Goal: Task Accomplishment & Management: Manage account settings

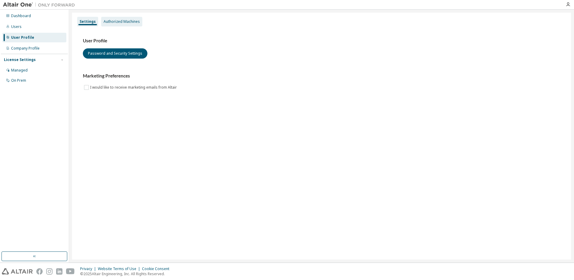
click at [110, 20] on div "Authorized Machines" at bounding box center [122, 21] width 36 height 5
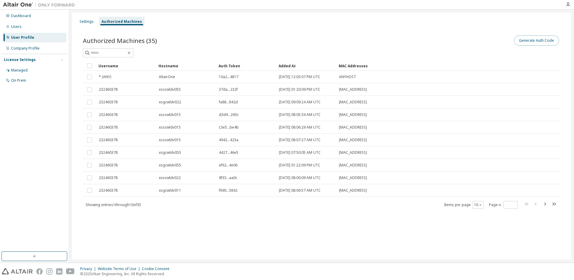
click at [545, 38] on button "Generate Auth Code" at bounding box center [536, 40] width 45 height 10
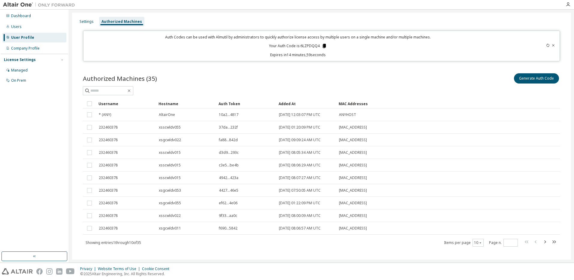
click at [323, 47] on icon at bounding box center [324, 46] width 3 height 4
